Goal: Information Seeking & Learning: Learn about a topic

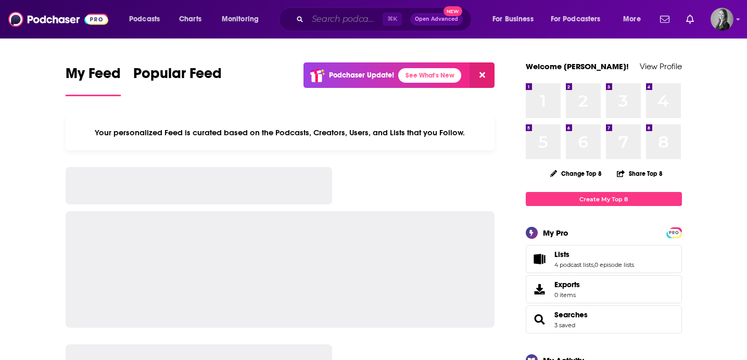
click at [313, 22] on input "Search podcasts, credits, & more..." at bounding box center [345, 19] width 75 height 17
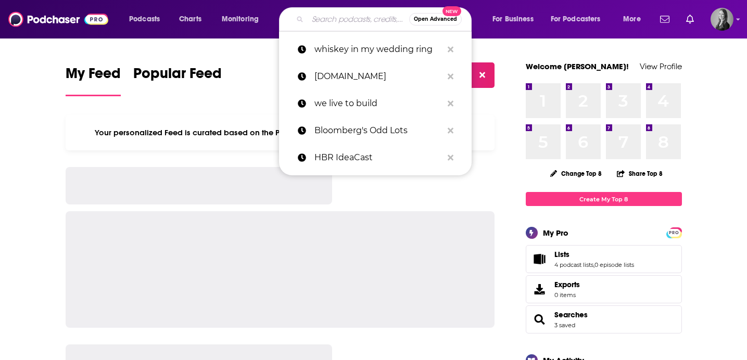
paste input "Bourbon Obsessed"
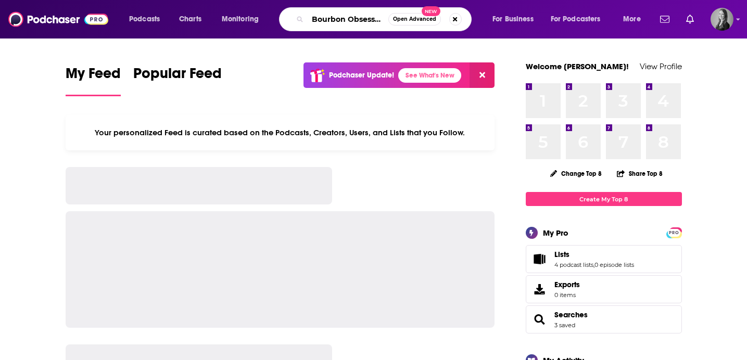
scroll to position [0, 5]
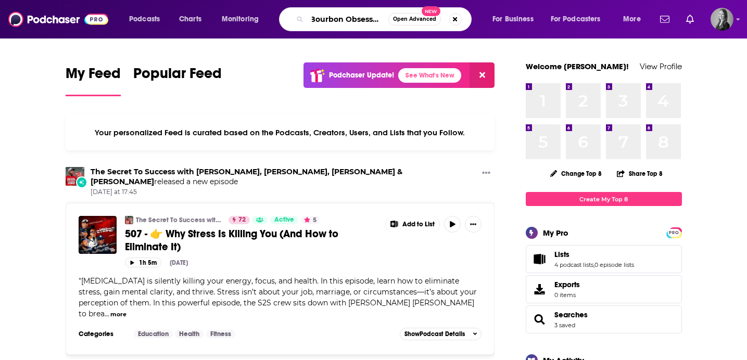
type input "Bourbon Obsessed"
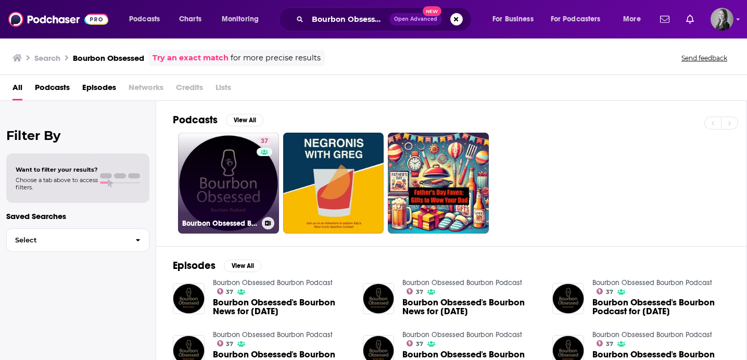
click at [226, 169] on link "37 Bourbon Obsessed Bourbon Podcast" at bounding box center [228, 183] width 101 height 101
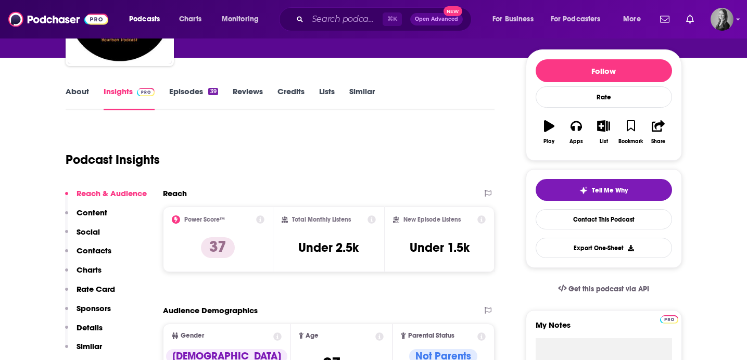
scroll to position [114, 0]
